Goal: Information Seeking & Learning: Learn about a topic

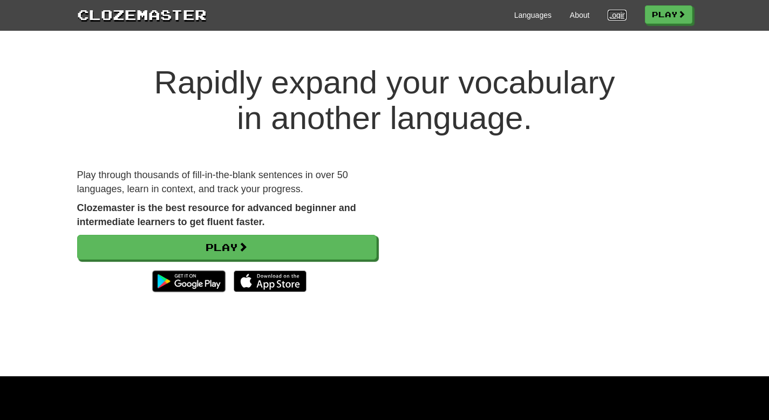
click at [616, 15] on link "Login" at bounding box center [616, 15] width 18 height 11
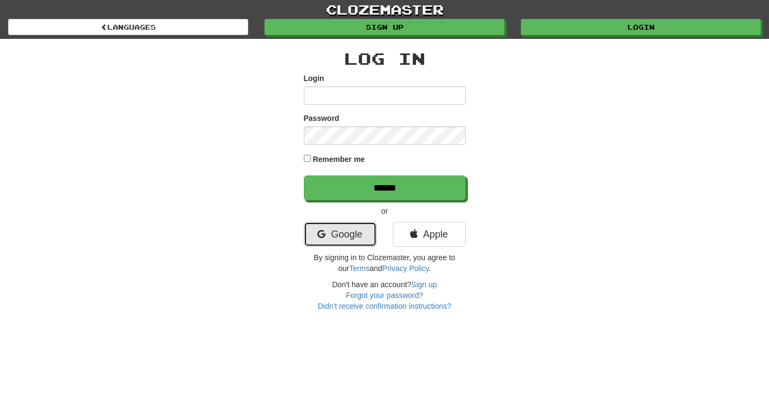
click at [352, 235] on link "Google" at bounding box center [340, 234] width 73 height 25
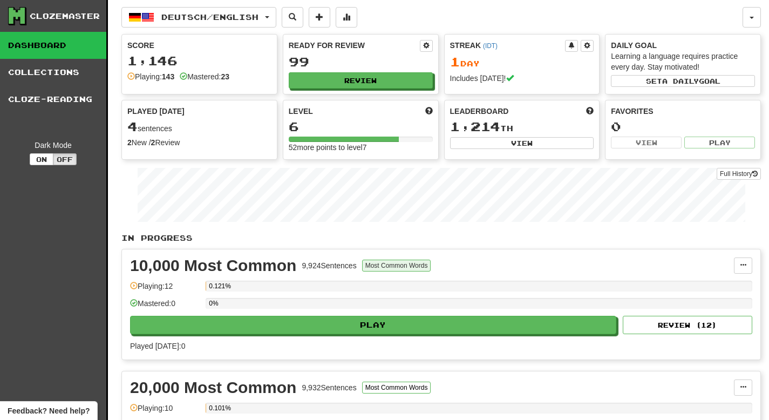
scroll to position [18, 0]
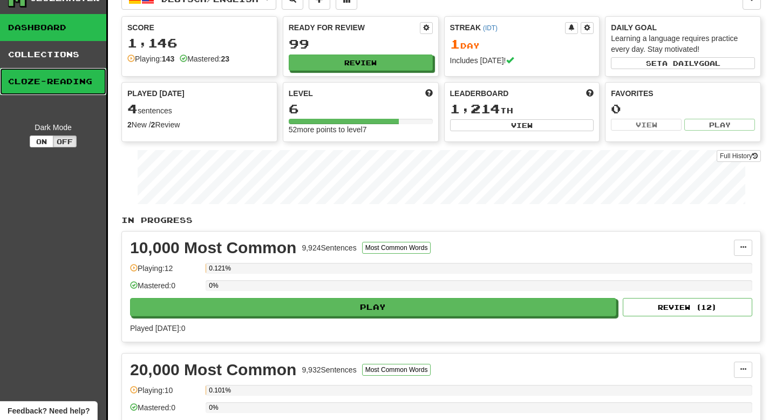
click at [51, 87] on link "Cloze-Reading" at bounding box center [53, 81] width 106 height 27
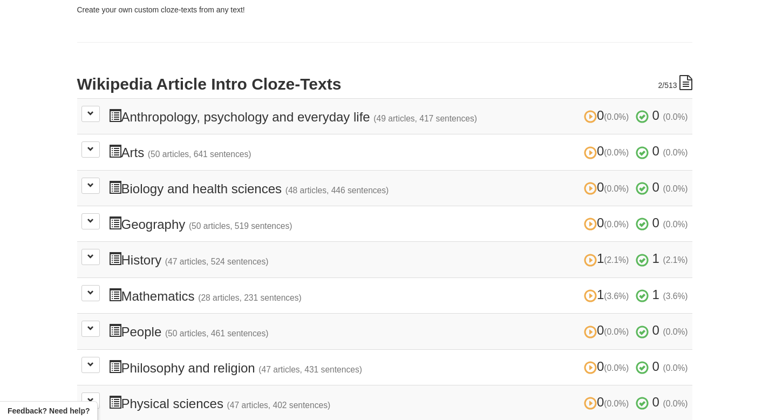
scroll to position [176, 0]
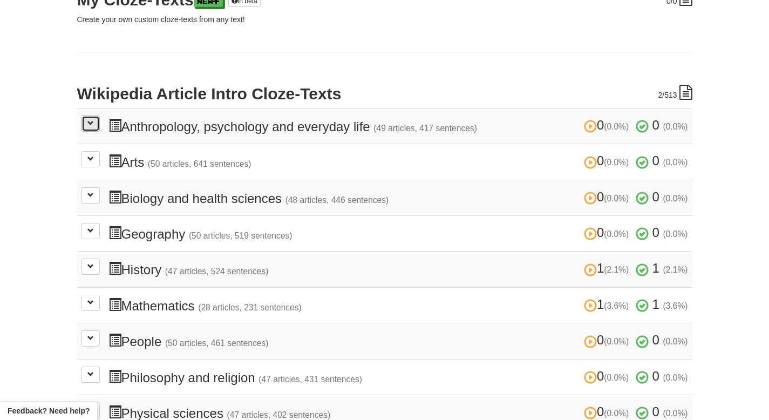
click at [97, 126] on button at bounding box center [90, 123] width 18 height 16
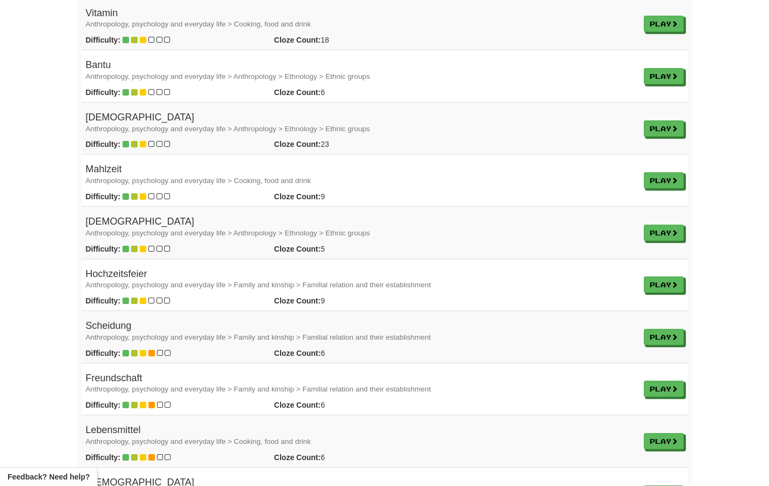
scroll to position [525, 0]
click at [654, 282] on link "Play" at bounding box center [664, 285] width 40 height 16
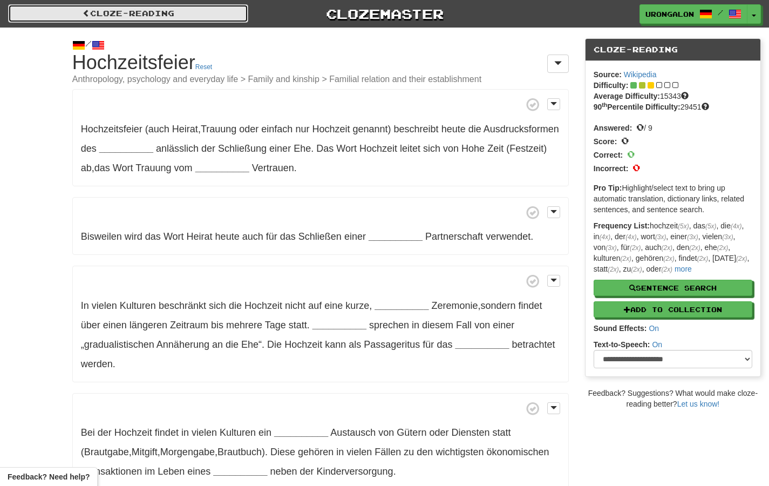
click at [144, 10] on link "Cloze-Reading" at bounding box center [128, 13] width 240 height 18
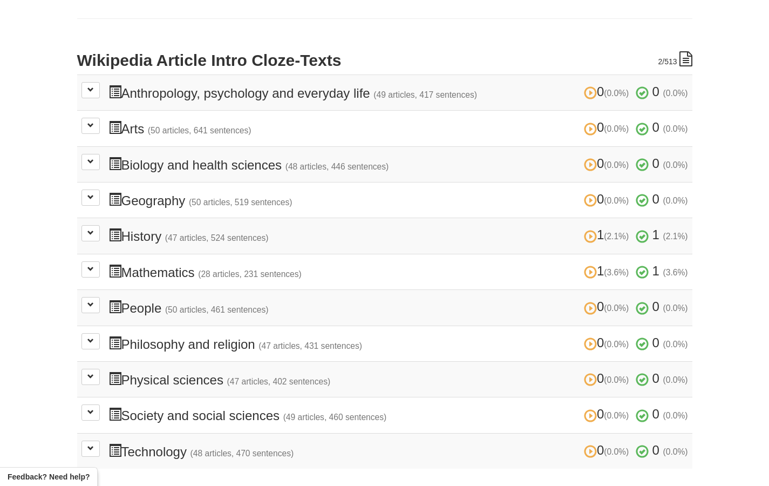
scroll to position [111, 0]
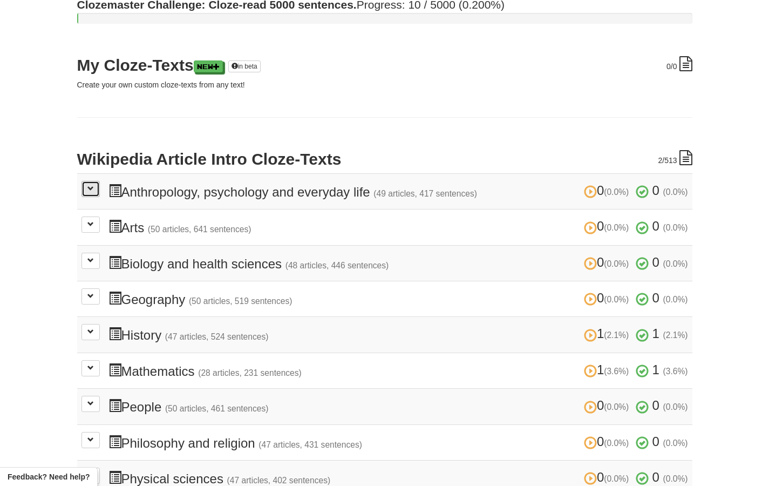
click at [88, 191] on span at bounding box center [90, 188] width 6 height 6
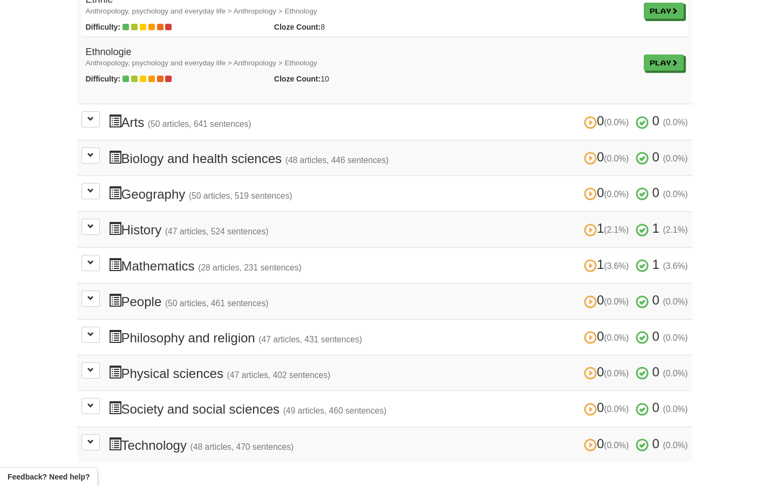
scroll to position [2781, 0]
click at [92, 294] on span at bounding box center [90, 297] width 6 height 6
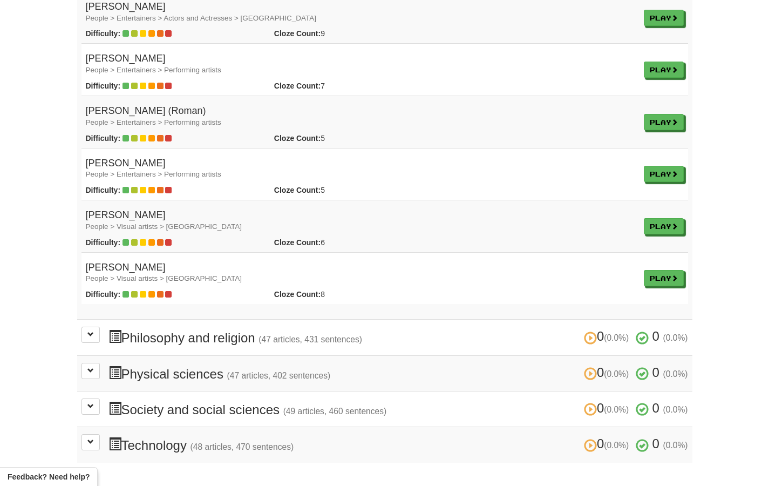
scroll to position [5431, 0]
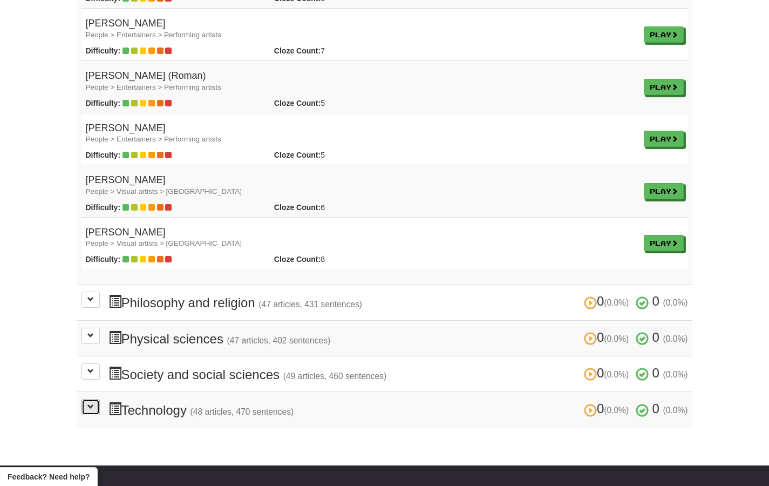
click at [92, 406] on span at bounding box center [90, 406] width 6 height 6
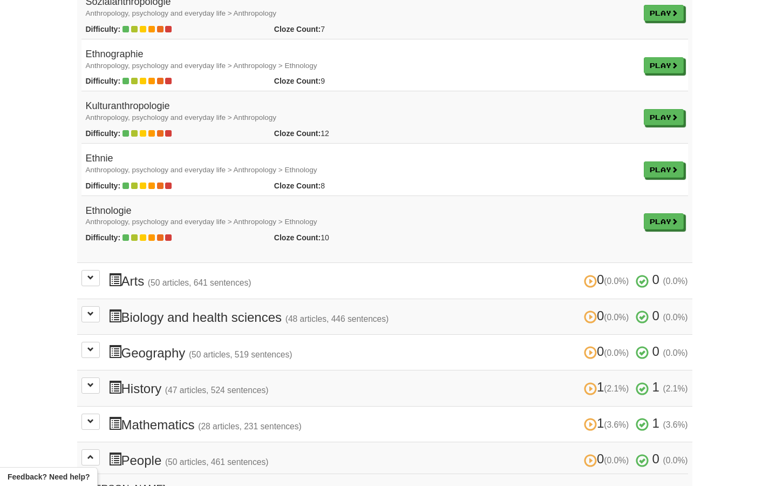
scroll to position [2649, 0]
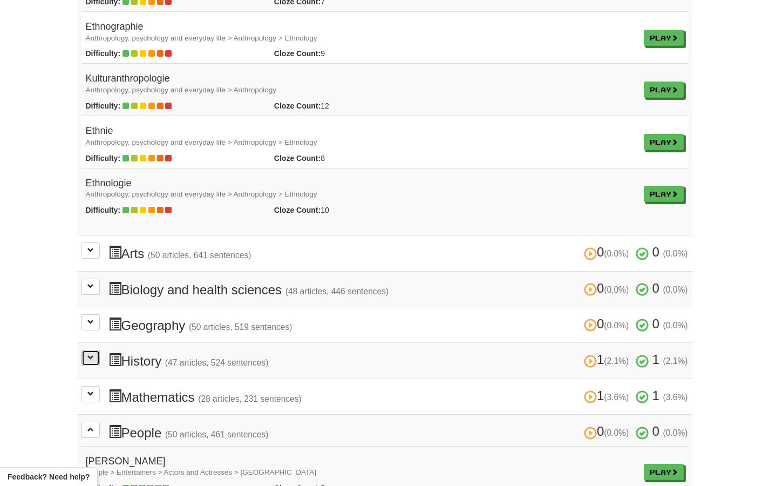
click at [90, 358] on span at bounding box center [90, 357] width 6 height 6
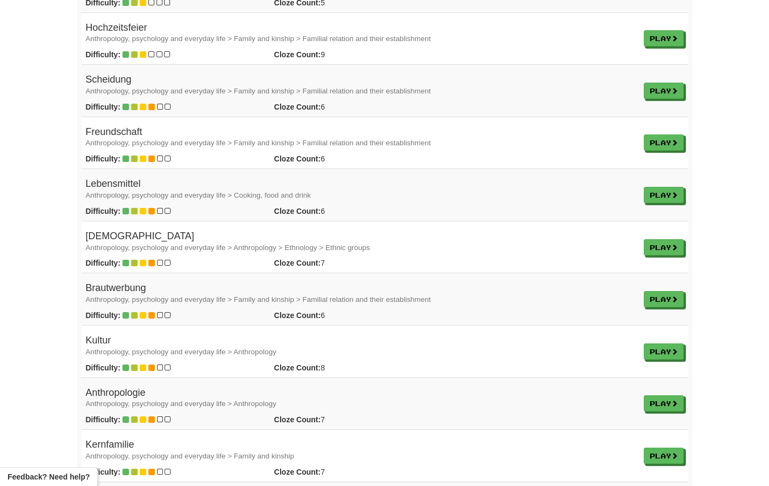
scroll to position [763, 0]
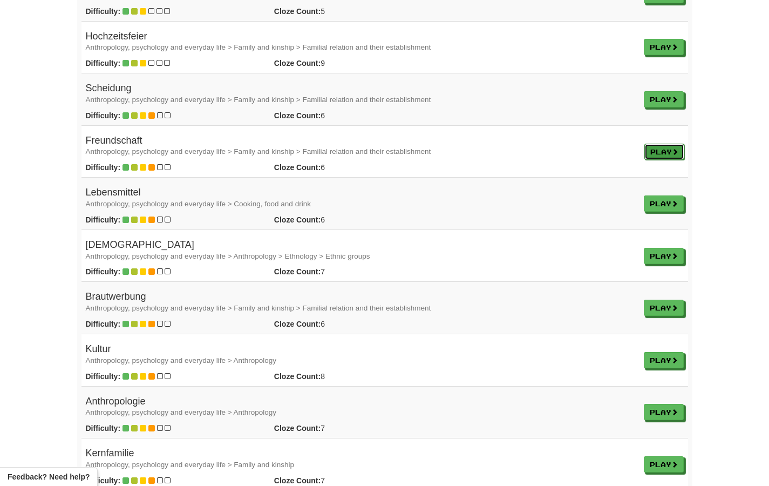
click at [660, 154] on link "Play" at bounding box center [664, 152] width 40 height 16
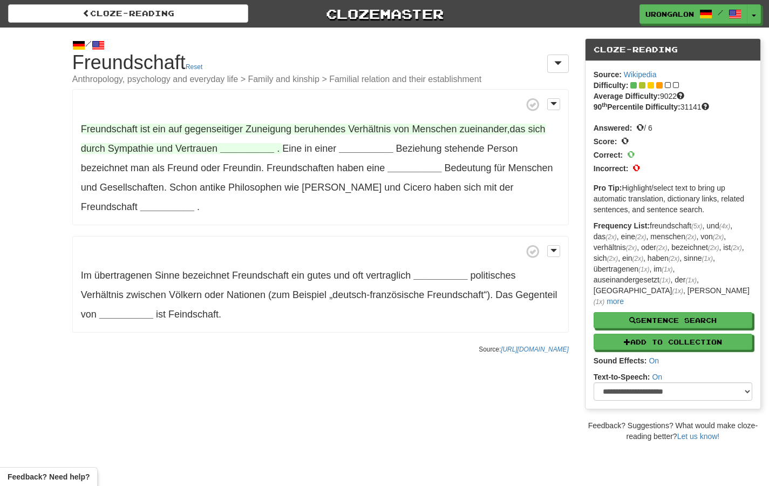
click at [257, 148] on strong "__________" at bounding box center [247, 148] width 54 height 11
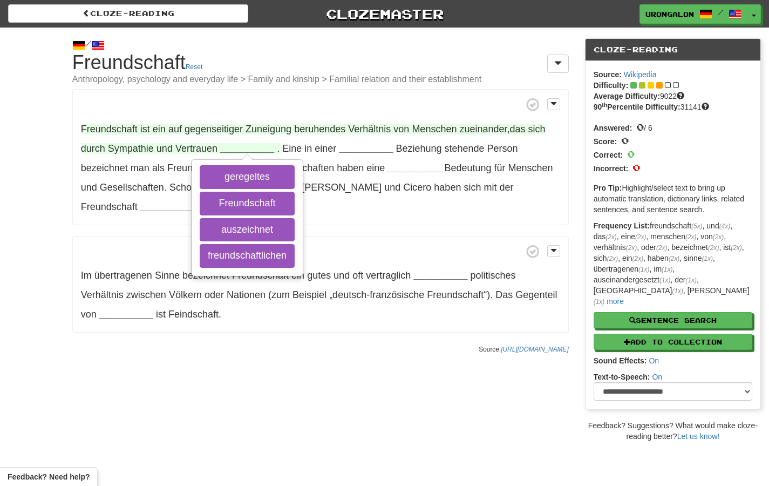
click at [252, 147] on strong "__________" at bounding box center [247, 148] width 54 height 11
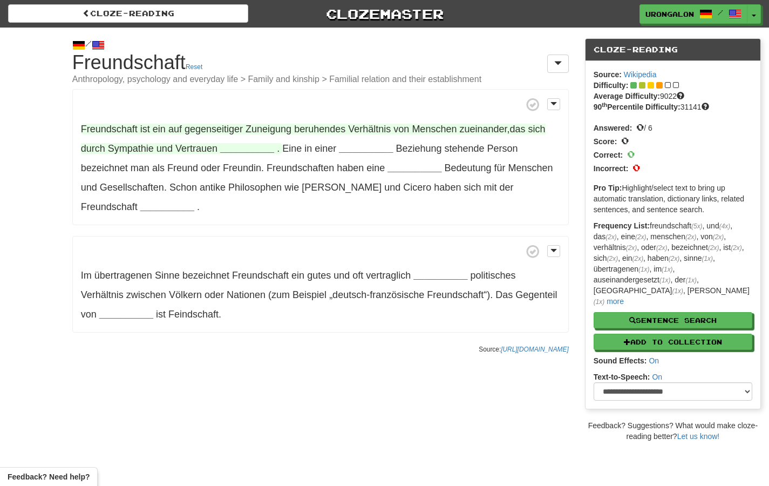
click at [258, 148] on strong "__________" at bounding box center [247, 148] width 54 height 11
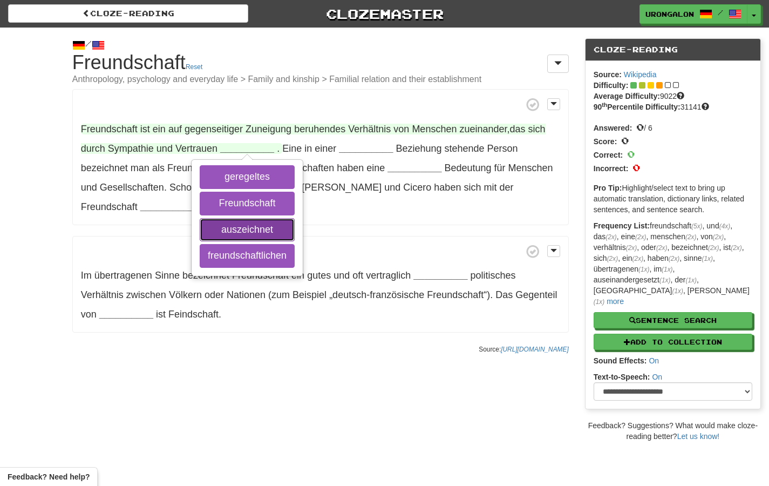
click at [265, 233] on button "auszeichnet" at bounding box center [247, 230] width 95 height 24
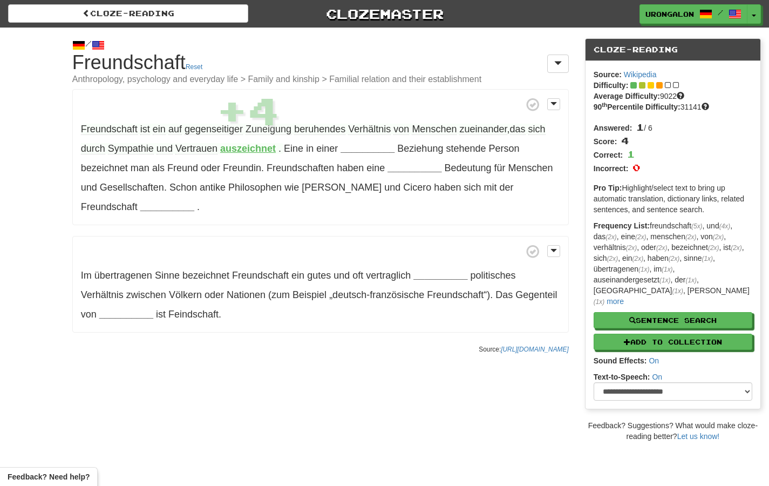
click at [240, 148] on strong "auszeichnet" at bounding box center [248, 148] width 56 height 11
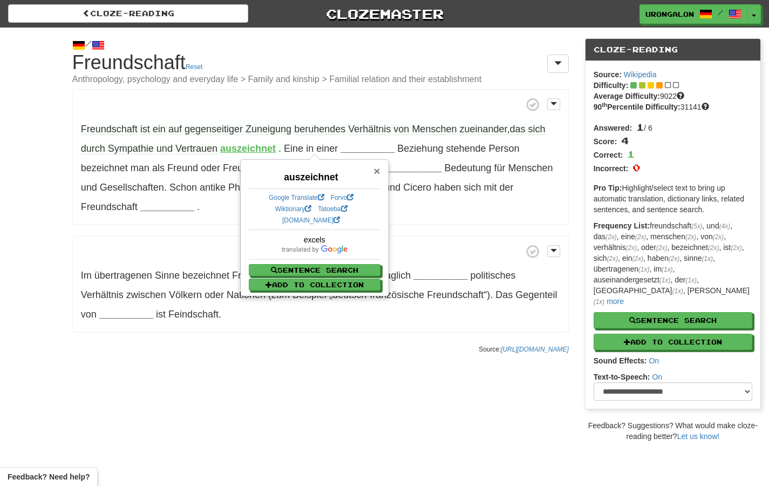
click at [376, 171] on span "×" at bounding box center [376, 171] width 6 height 12
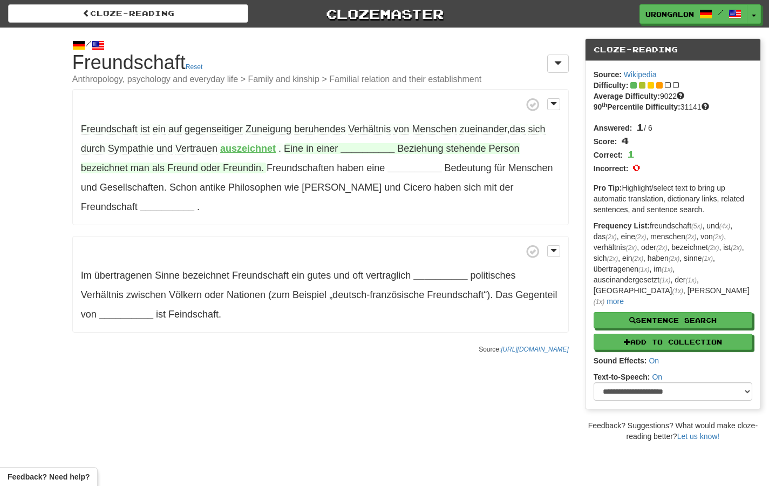
click at [349, 151] on strong "__________" at bounding box center [367, 148] width 54 height 11
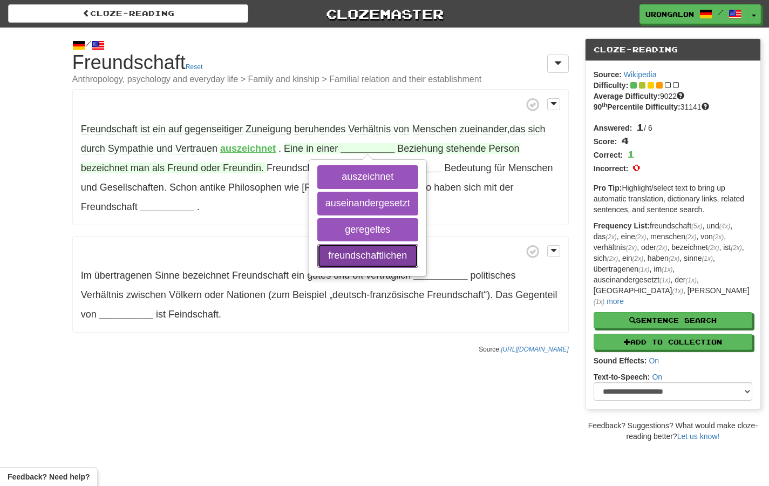
click at [377, 254] on button "freundschaftlichen" at bounding box center [367, 256] width 101 height 24
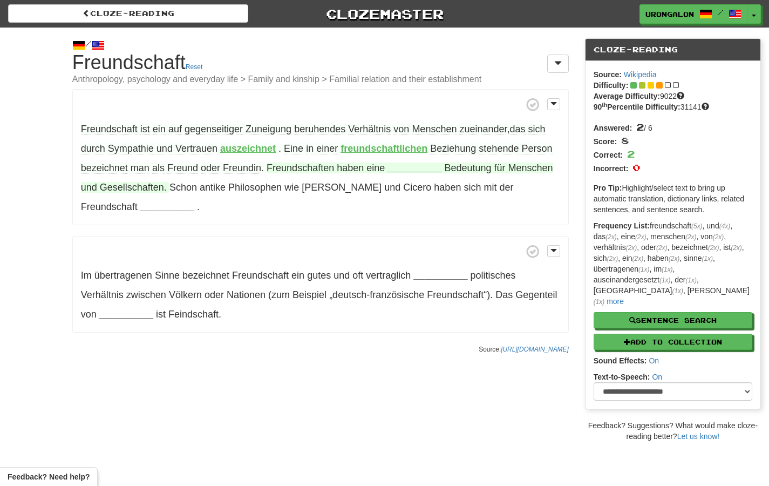
click at [403, 168] on strong "__________" at bounding box center [414, 167] width 54 height 11
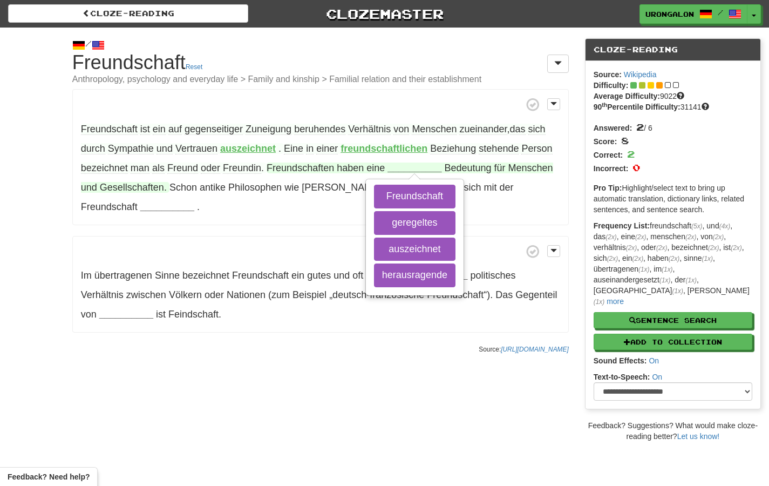
click at [403, 168] on strong "__________" at bounding box center [414, 167] width 54 height 11
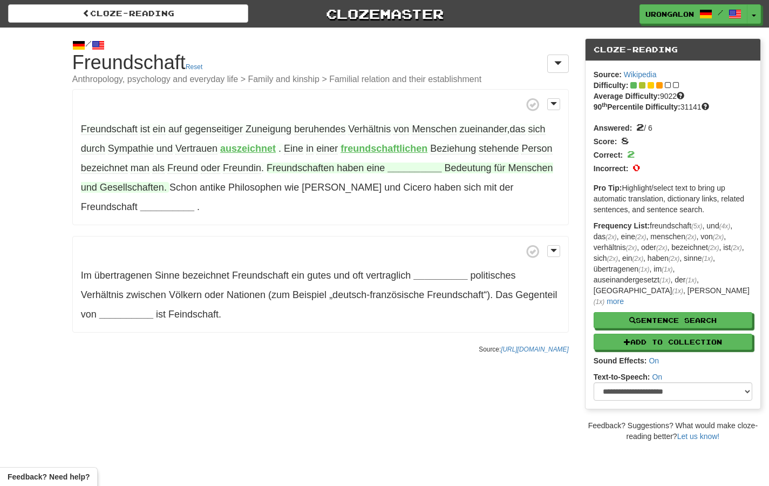
click at [403, 165] on strong "__________" at bounding box center [414, 167] width 54 height 11
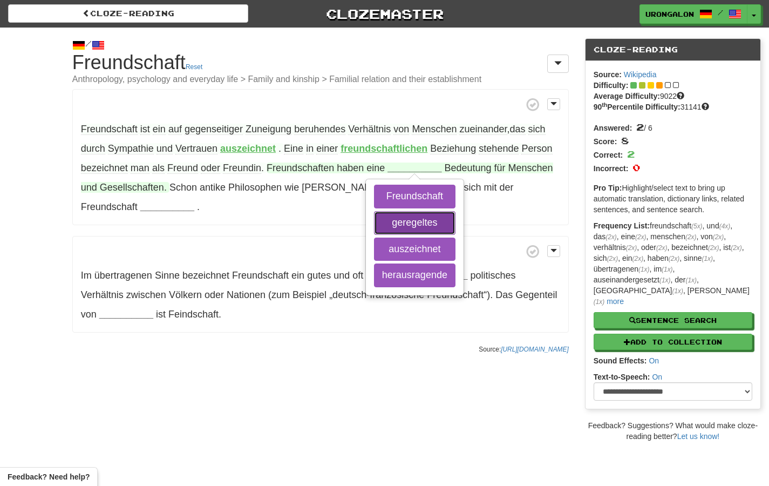
click at [424, 219] on button "geregeltes" at bounding box center [414, 223] width 81 height 24
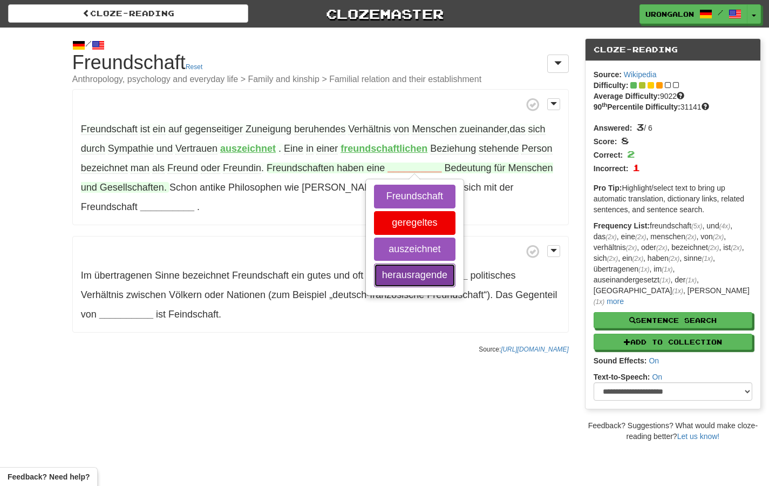
click at [416, 279] on button "herausragende" at bounding box center [414, 275] width 81 height 24
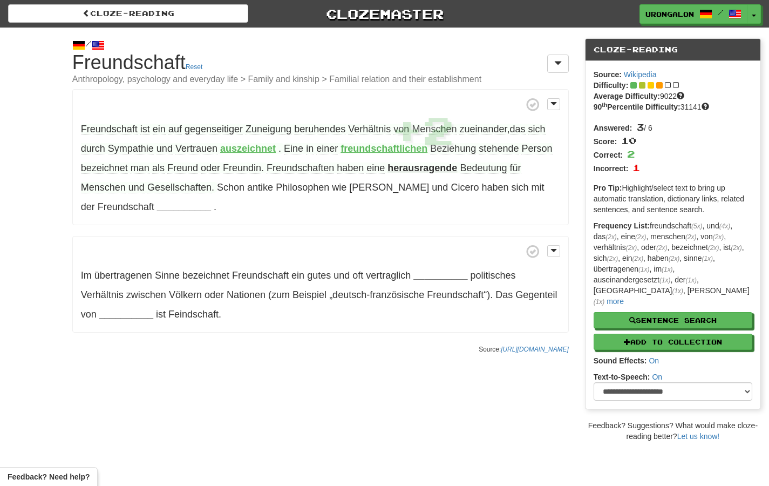
click at [433, 168] on strong "herausragende" at bounding box center [422, 167] width 70 height 11
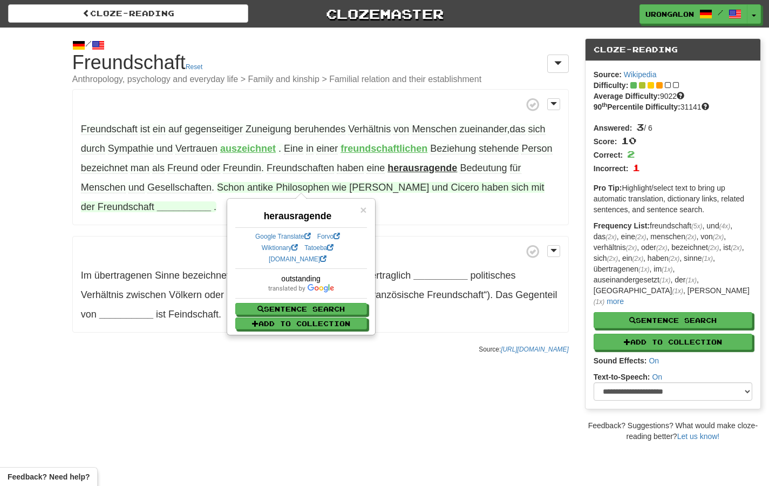
click at [157, 208] on strong "__________" at bounding box center [184, 206] width 54 height 11
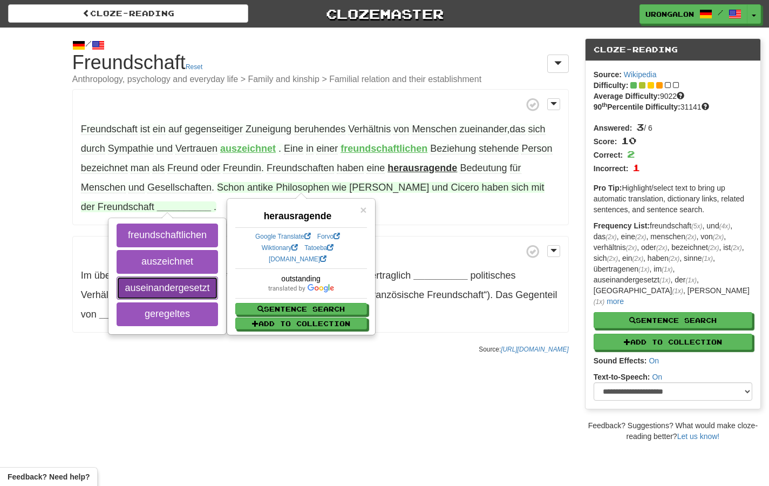
click at [174, 289] on button "auseinandergesetzt" at bounding box center [167, 288] width 101 height 24
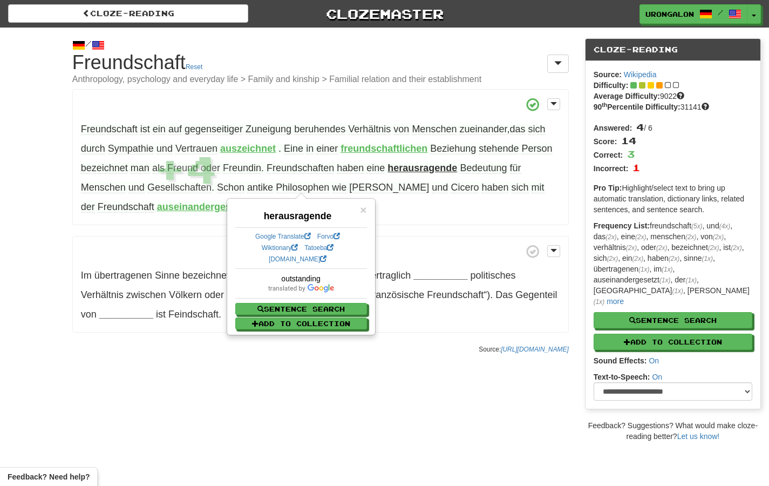
click at [202, 206] on strong "auseinandergesetzt" at bounding box center [202, 206] width 91 height 11
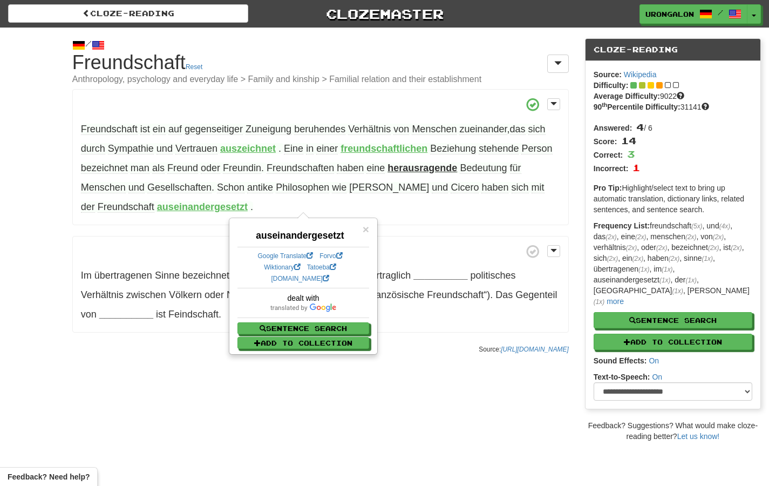
click at [204, 237] on p "Im übertragenen Sinne bezeichnet Freundschaft ein gutes und oft vertraglich ___…" at bounding box center [320, 284] width 496 height 97
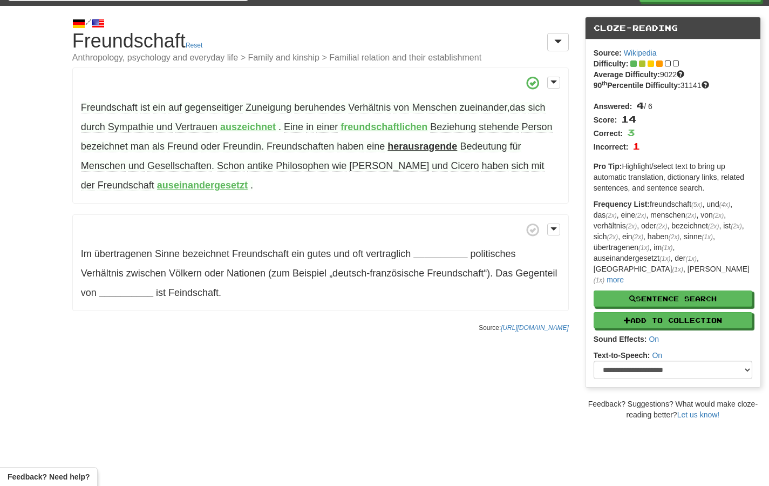
scroll to position [26, 0]
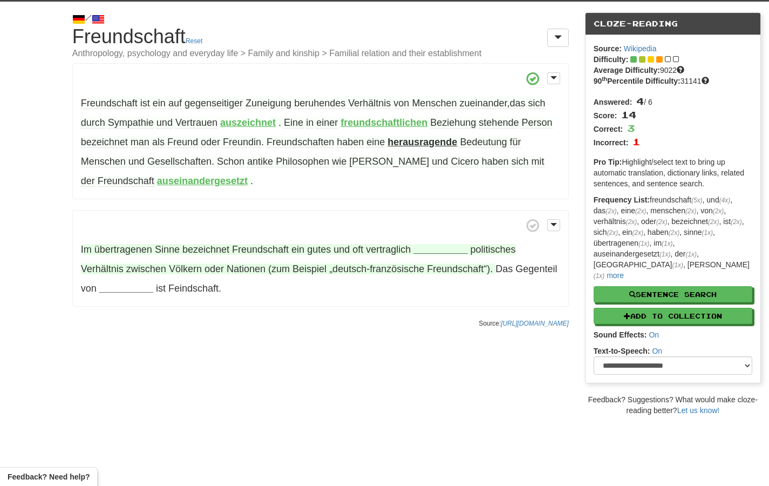
click at [115, 249] on span "übertragenen" at bounding box center [123, 249] width 58 height 11
drag, startPoint x: 156, startPoint y: 250, endPoint x: 95, endPoint y: 248, distance: 61.0
click at [95, 248] on span "Im übertragenen Sinne bezeichnet Freundschaft ein gutes und oft vertraglich" at bounding box center [247, 249] width 333 height 11
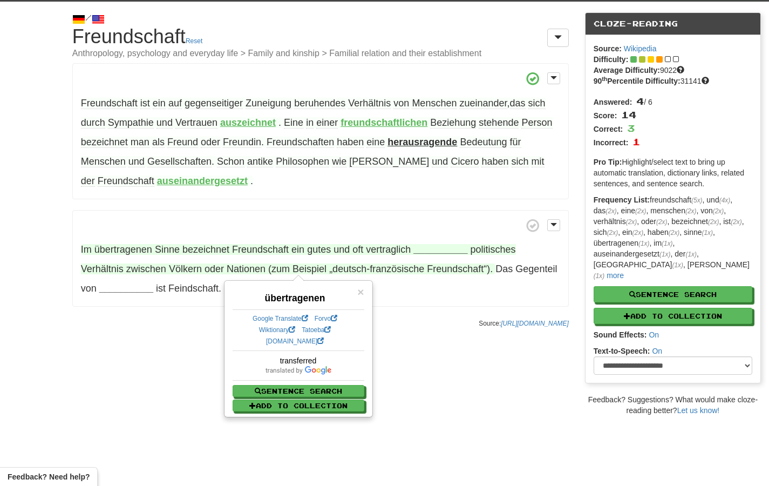
click at [161, 251] on span "Sinne" at bounding box center [167, 249] width 25 height 11
click at [359, 291] on span "×" at bounding box center [360, 291] width 6 height 12
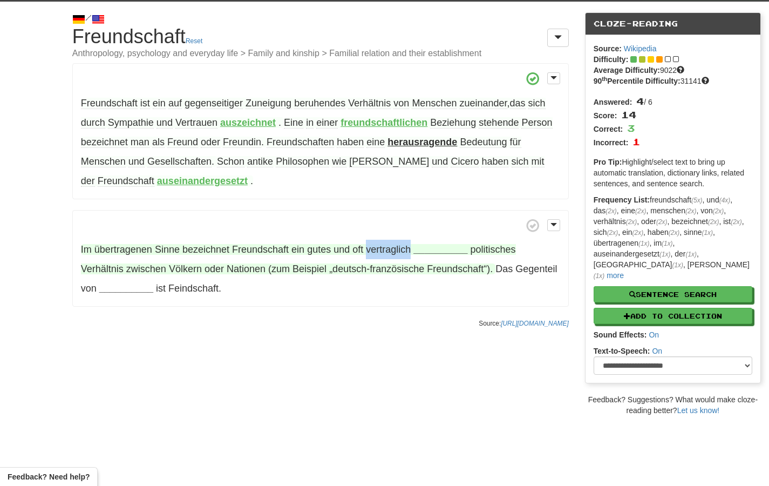
drag, startPoint x: 412, startPoint y: 248, endPoint x: 365, endPoint y: 248, distance: 46.4
click at [365, 248] on span "Im übertragenen Sinne bezeichnet Freundschaft ein gutes und oft vertraglich" at bounding box center [247, 249] width 333 height 11
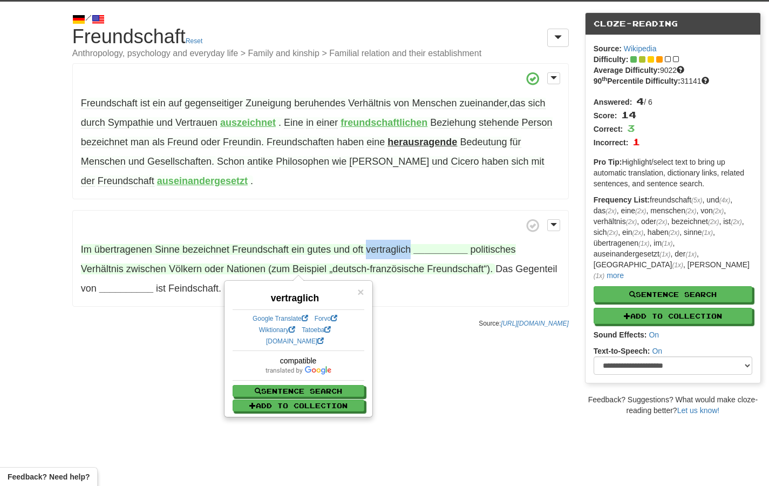
click at [381, 251] on span "vertraglich" at bounding box center [388, 249] width 45 height 11
click at [434, 254] on strong "__________" at bounding box center [440, 249] width 54 height 11
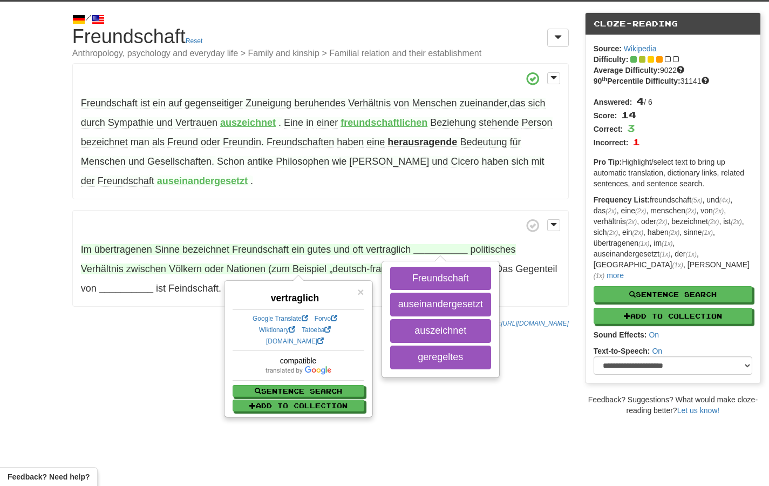
click at [430, 250] on strong "__________" at bounding box center [440, 249] width 54 height 11
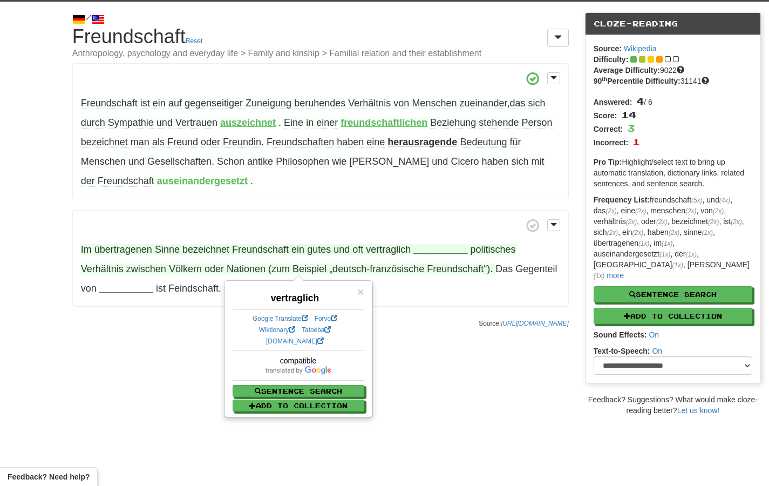
click at [428, 428] on div "Cloze-Reading Clozemaster UronGalon / Toggle Dropdown Dashboard Leaderboard Act…" at bounding box center [384, 217] width 769 height 486
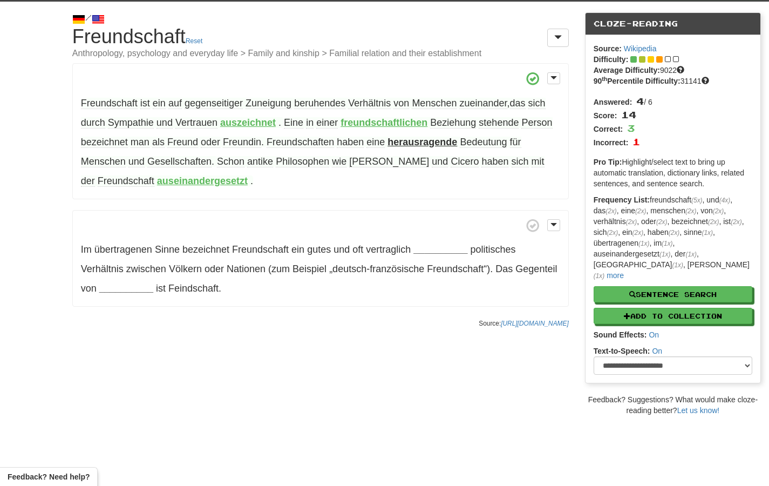
scroll to position [33, 0]
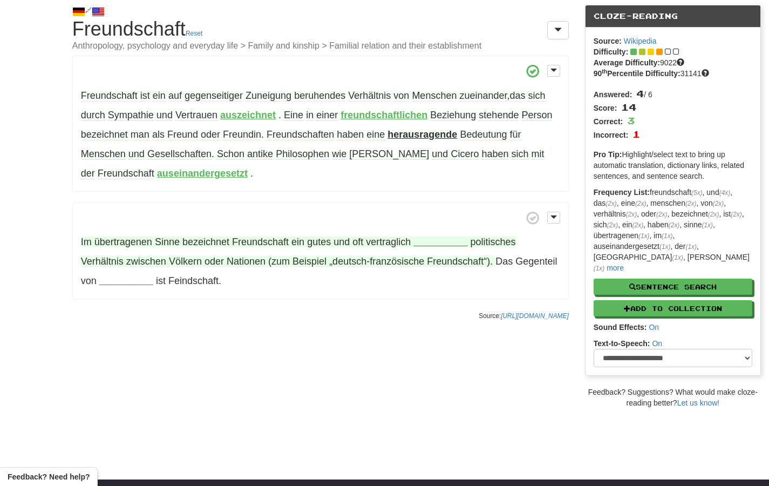
click at [426, 244] on strong "__________" at bounding box center [440, 241] width 54 height 11
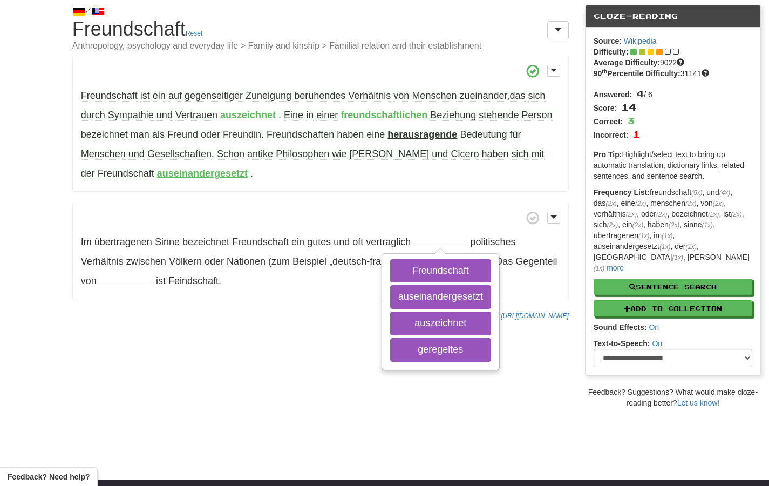
click at [273, 379] on div "/ Cloze-Reading Freundschaft Reset Anthropology, psychology and everyday life >…" at bounding box center [384, 201] width 769 height 414
click at [320, 249] on p "Im übertragenen Sinne bezeichnet Freundschaft ein gutes und oft vertraglich ___…" at bounding box center [320, 250] width 496 height 97
click at [316, 305] on div "/ Cloze-Reading Freundschaft Reset Anthropology, psychology and everyday life >…" at bounding box center [320, 160] width 513 height 332
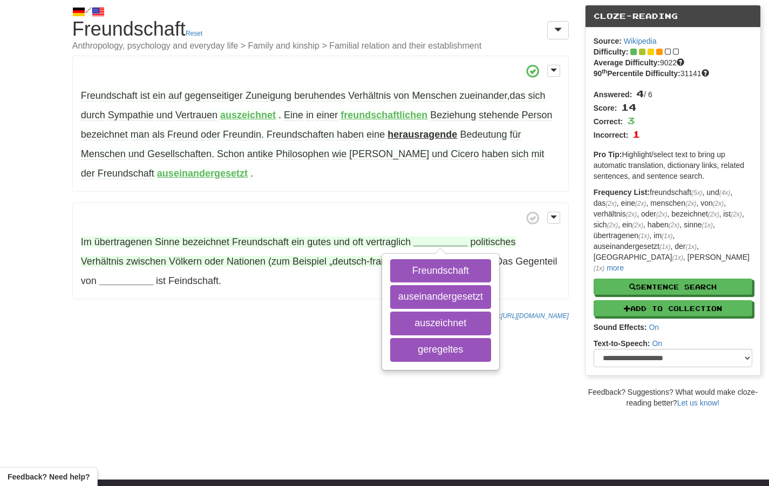
click at [379, 244] on span "vertraglich" at bounding box center [388, 241] width 45 height 11
click at [429, 348] on button "geregeltes" at bounding box center [440, 350] width 101 height 24
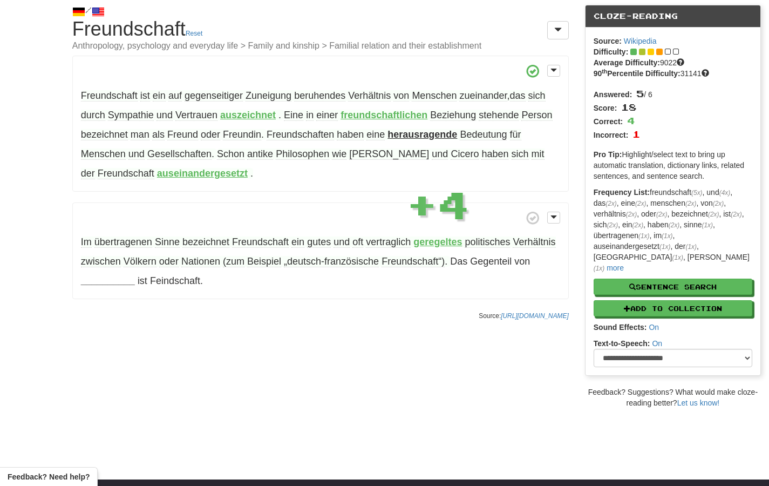
click at [427, 242] on strong "geregeltes" at bounding box center [437, 241] width 49 height 11
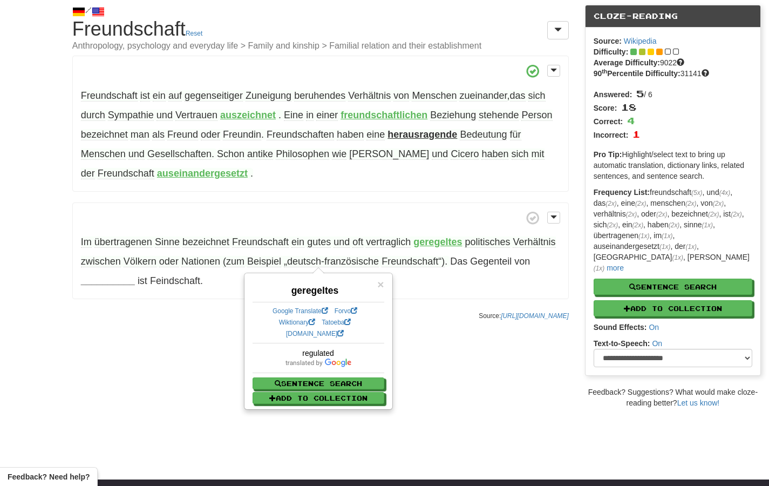
click at [427, 242] on strong "geregeltes" at bounding box center [437, 241] width 49 height 11
click at [431, 241] on strong "geregeltes" at bounding box center [437, 241] width 49 height 11
click at [380, 285] on span "×" at bounding box center [380, 284] width 6 height 12
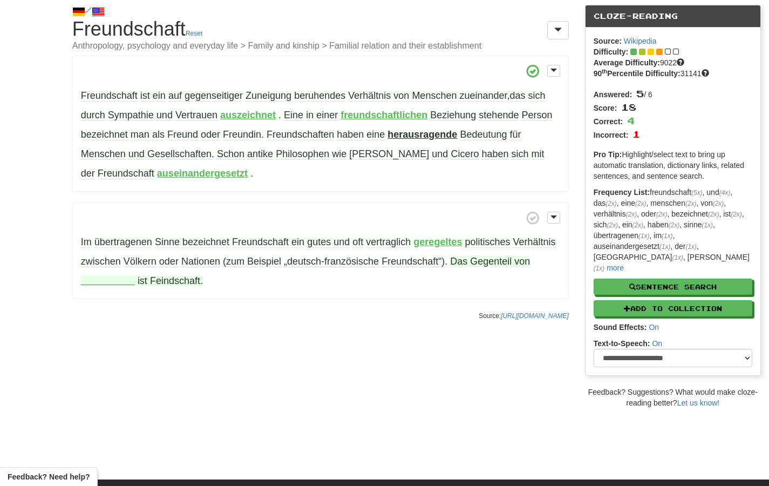
click at [119, 281] on strong "__________" at bounding box center [108, 280] width 54 height 11
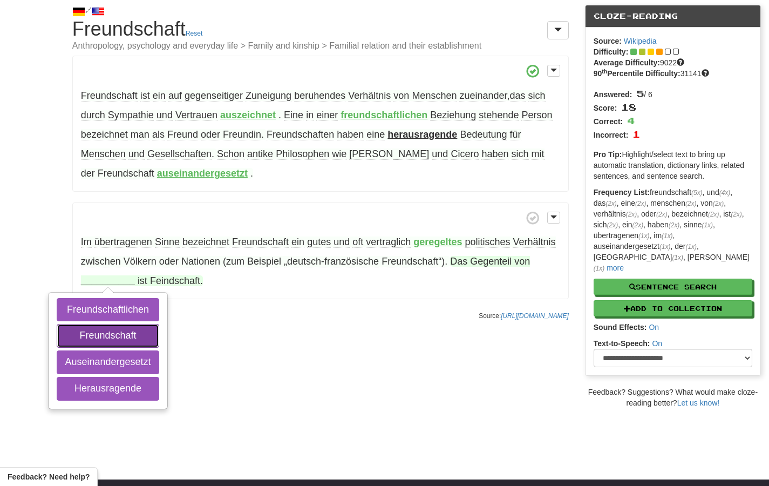
click at [103, 340] on button "Freundschaft" at bounding box center [108, 336] width 102 height 24
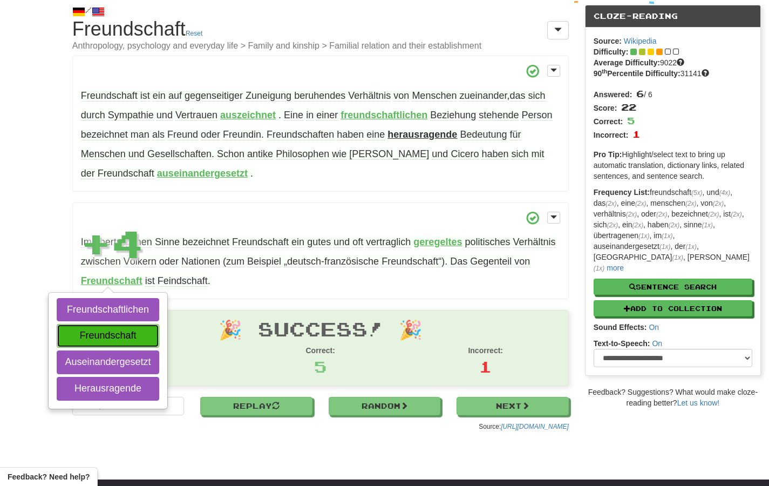
scroll to position [0, 0]
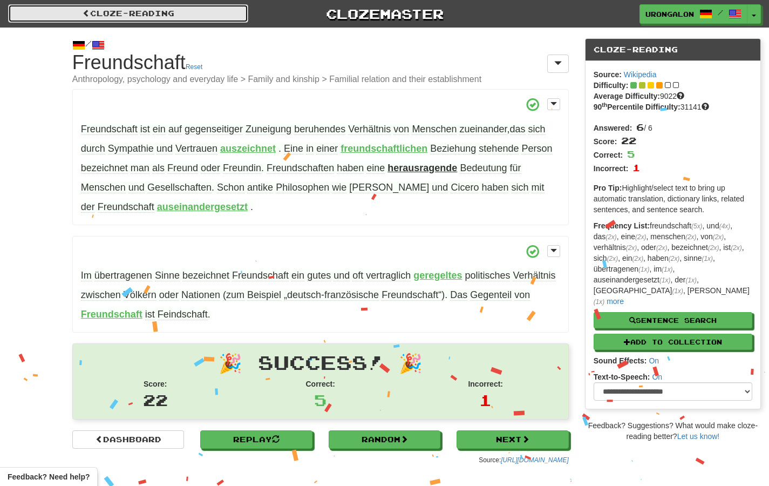
click at [148, 10] on link "Cloze-Reading" at bounding box center [128, 13] width 240 height 18
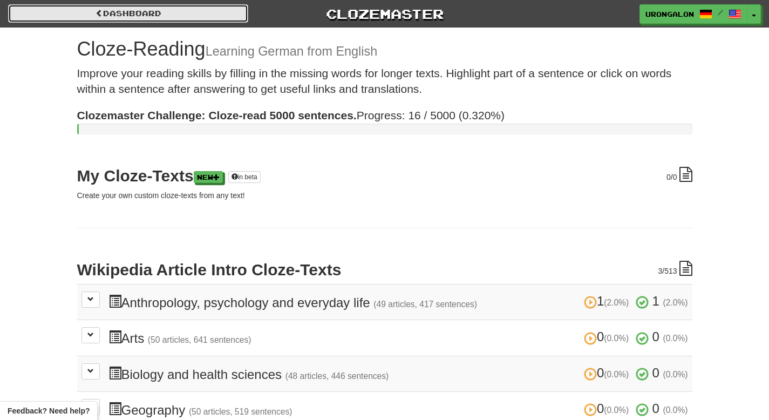
click at [188, 16] on link "Dashboard" at bounding box center [128, 13] width 240 height 18
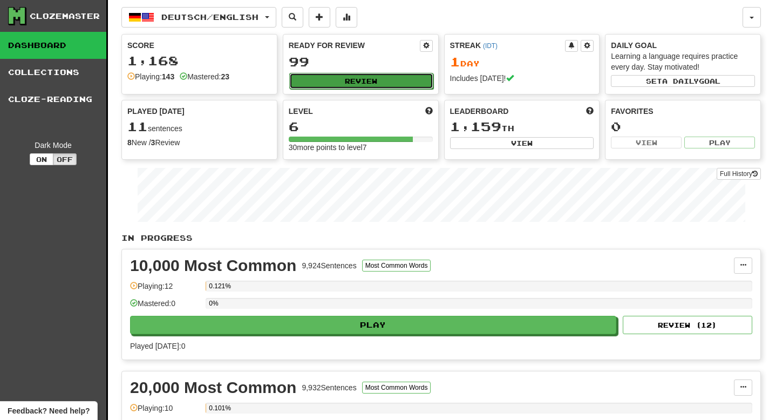
click at [358, 78] on button "Review" at bounding box center [361, 81] width 144 height 16
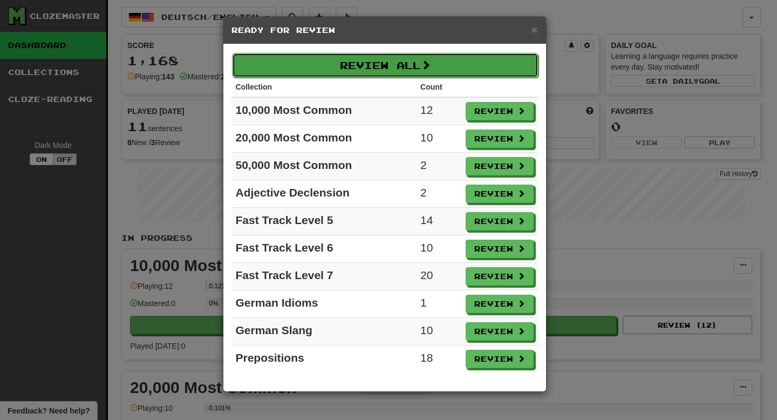
click at [459, 69] on button "Review All" at bounding box center [385, 65] width 306 height 25
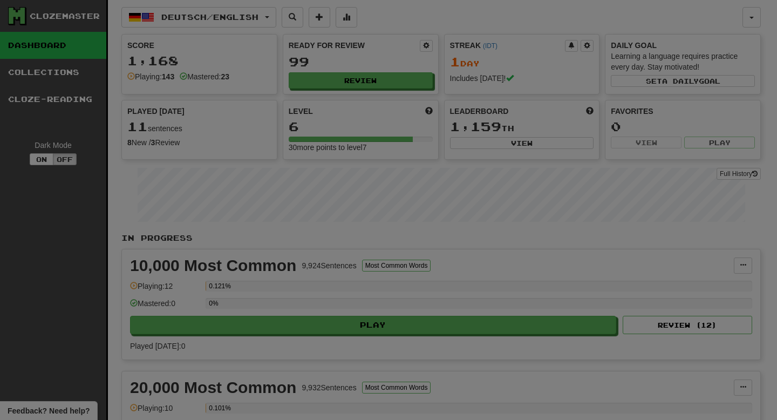
select select "**"
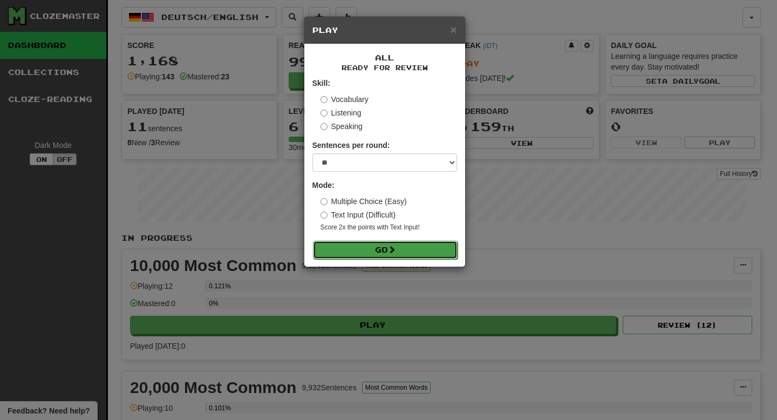
click at [407, 255] on button "Go" at bounding box center [385, 250] width 145 height 18
